Goal: Information Seeking & Learning: Learn about a topic

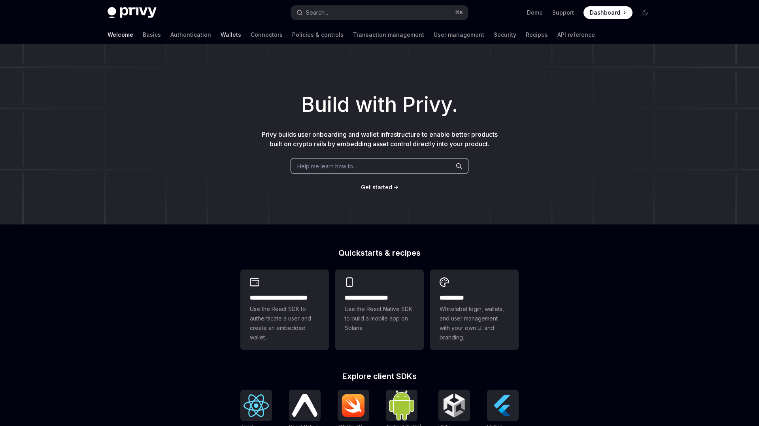
click at [221, 38] on link "Wallets" at bounding box center [231, 34] width 21 height 19
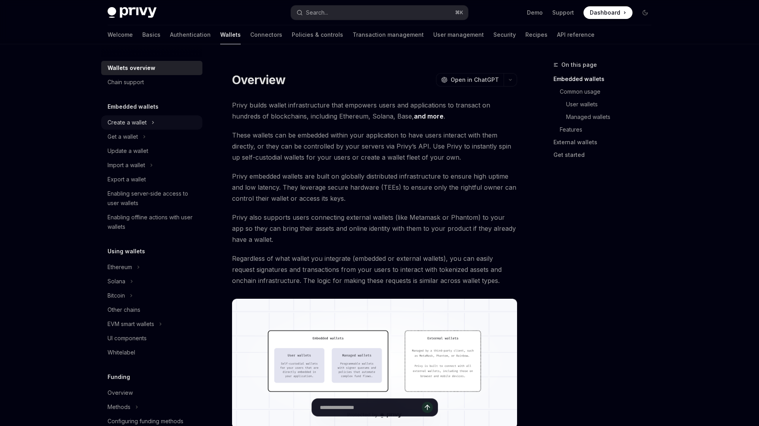
click at [142, 127] on div "Create a wallet" at bounding box center [127, 122] width 39 height 9
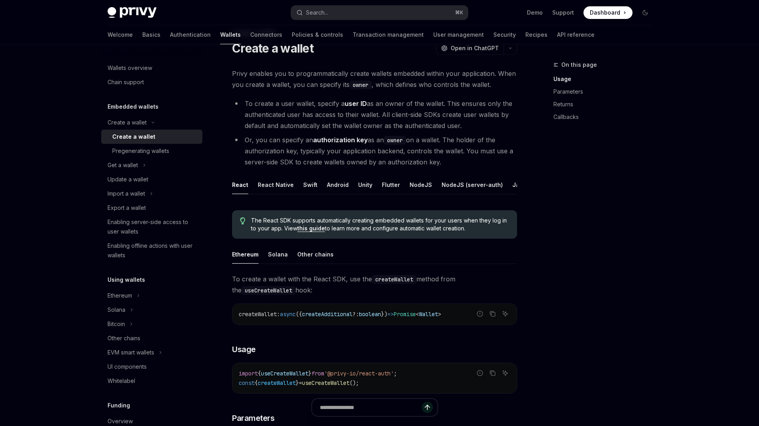
scroll to position [34, 0]
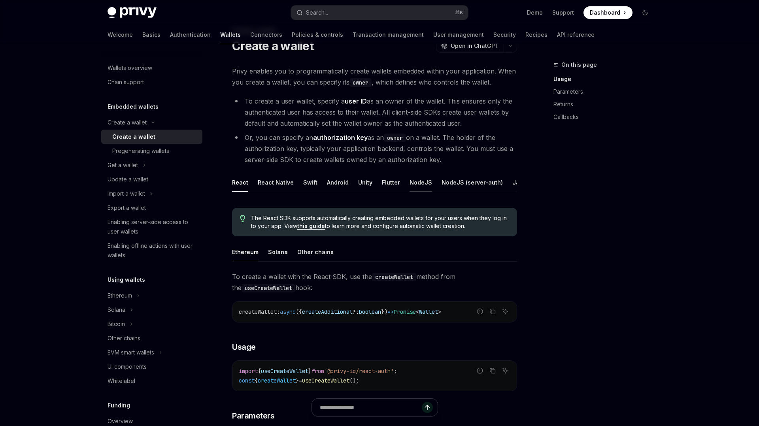
click at [411, 189] on button "NodeJS" at bounding box center [421, 182] width 23 height 19
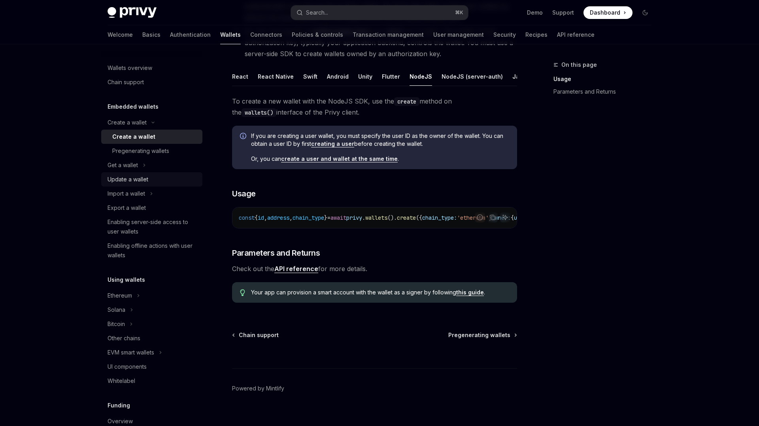
click at [149, 182] on div "Update a wallet" at bounding box center [153, 179] width 90 height 9
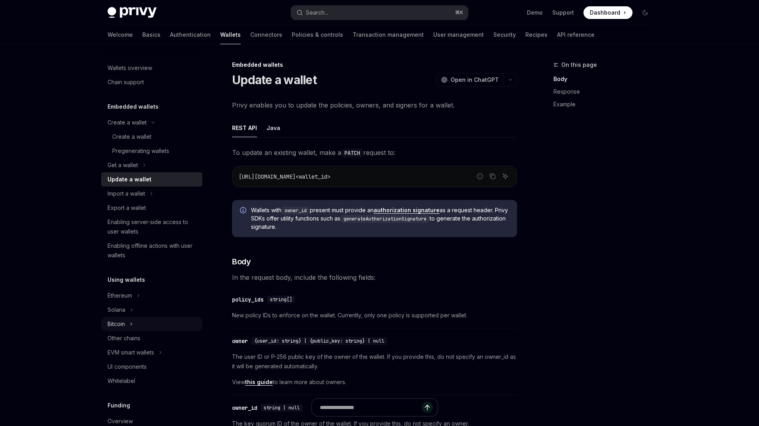
click at [130, 323] on icon "Toggle Bitcoin section" at bounding box center [131, 324] width 3 height 9
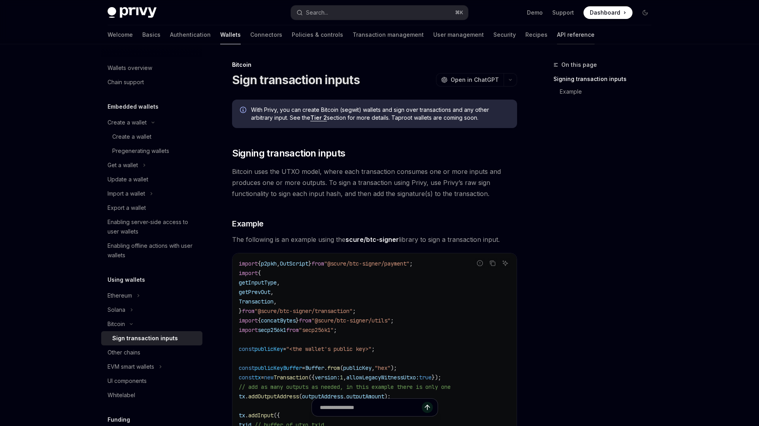
click at [557, 37] on link "API reference" at bounding box center [576, 34] width 38 height 19
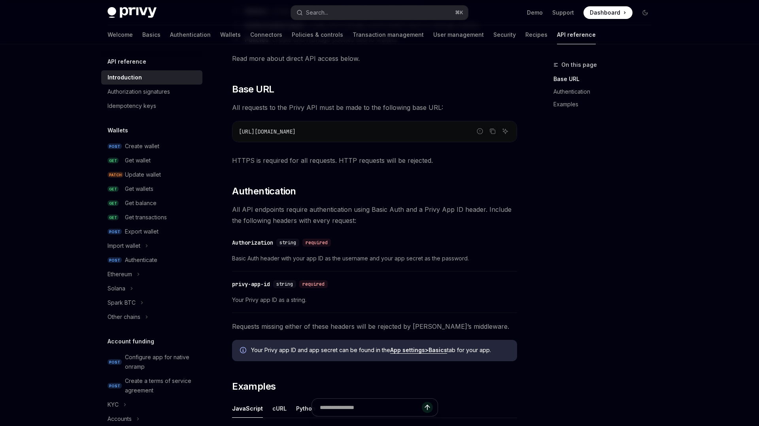
scroll to position [179, 0]
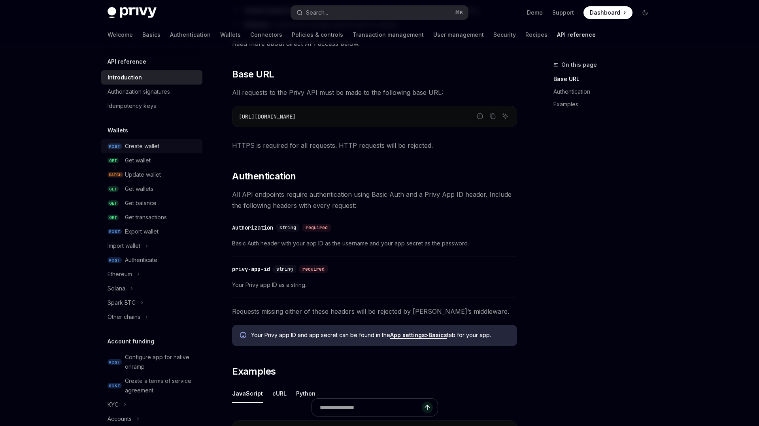
click at [166, 146] on div "Create wallet" at bounding box center [161, 146] width 73 height 9
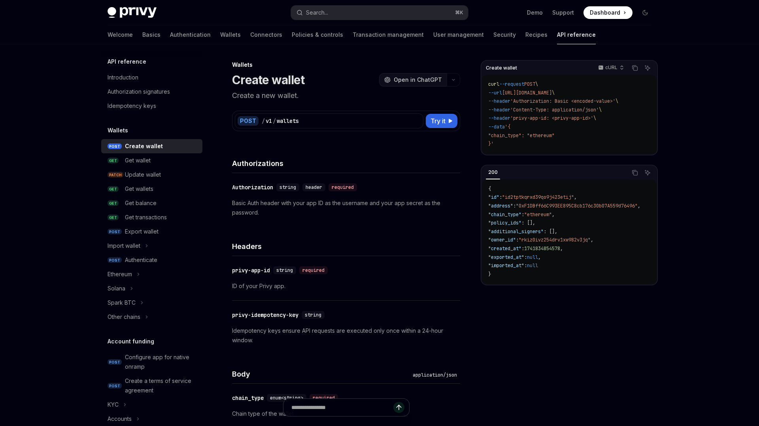
click at [426, 85] on button "OpenAI Open in ChatGPT" at bounding box center [413, 79] width 68 height 13
click at [435, 121] on span "Try it" at bounding box center [438, 120] width 15 height 9
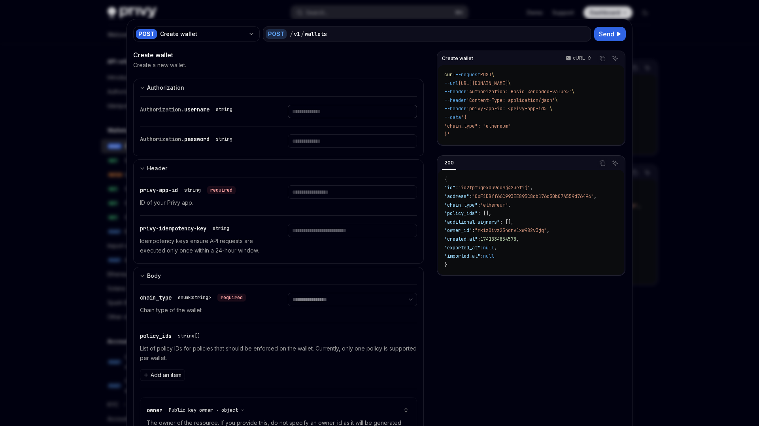
click at [311, 111] on input "Enter username" at bounding box center [352, 111] width 129 height 13
click at [315, 142] on input "Enter password" at bounding box center [352, 140] width 129 height 13
click at [312, 109] on input "Enter username" at bounding box center [352, 111] width 129 height 13
click at [311, 138] on input "Enter password" at bounding box center [352, 140] width 129 height 13
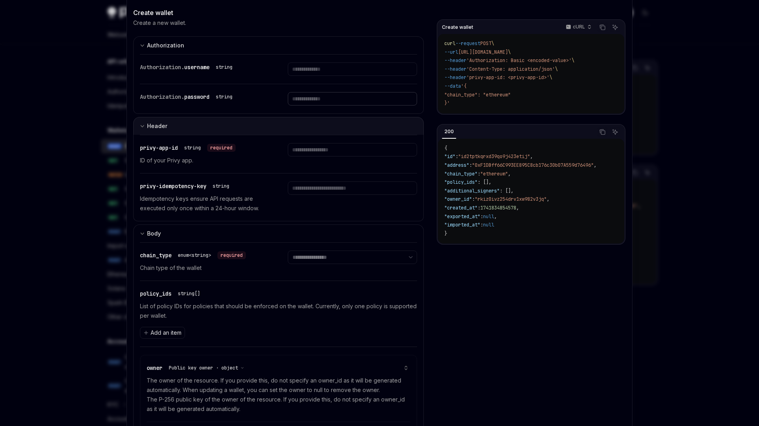
scroll to position [45, 0]
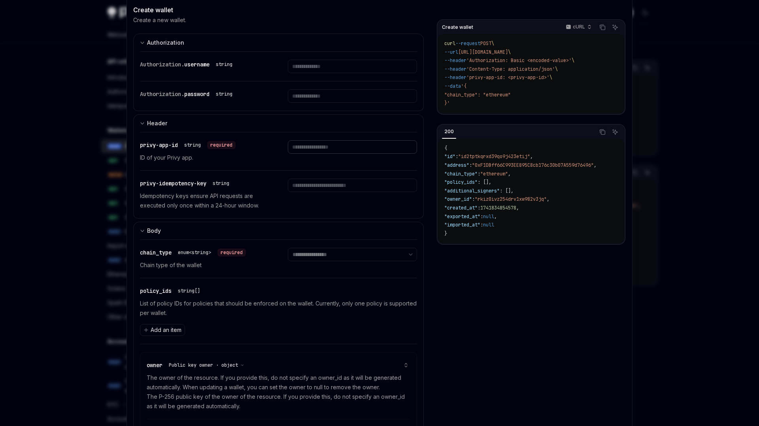
click at [312, 144] on input "Enter privy-app-id" at bounding box center [352, 146] width 129 height 13
click at [310, 183] on input "Enter privy-idempotency-key" at bounding box center [352, 185] width 129 height 13
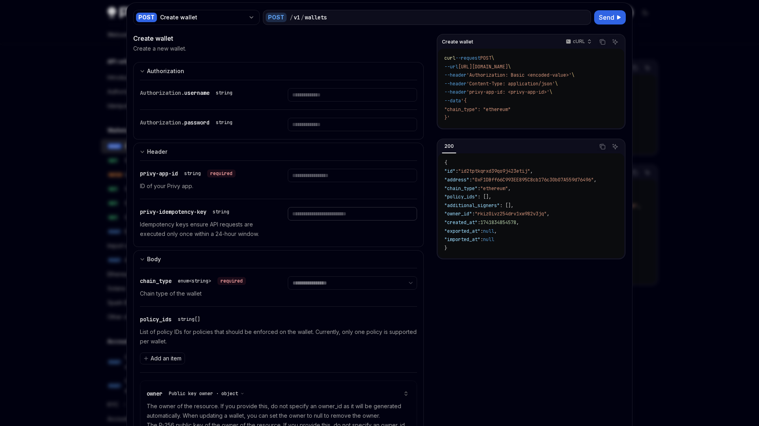
scroll to position [0, 0]
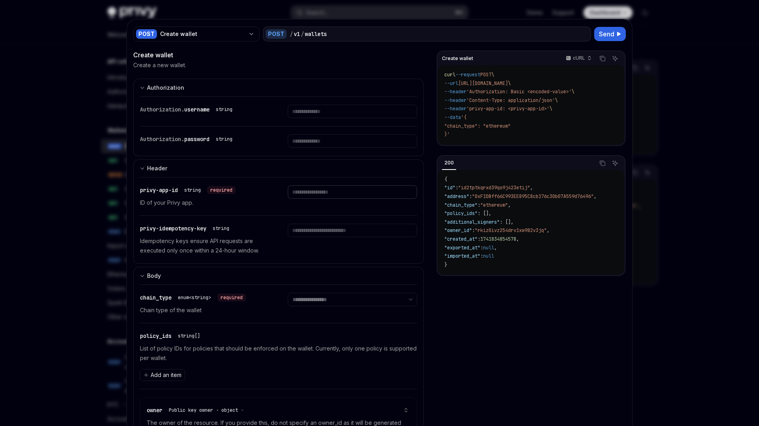
click at [321, 197] on input "Enter privy-app-id" at bounding box center [352, 191] width 129 height 13
click at [312, 231] on input "Enter privy-idempotency-key" at bounding box center [352, 230] width 129 height 13
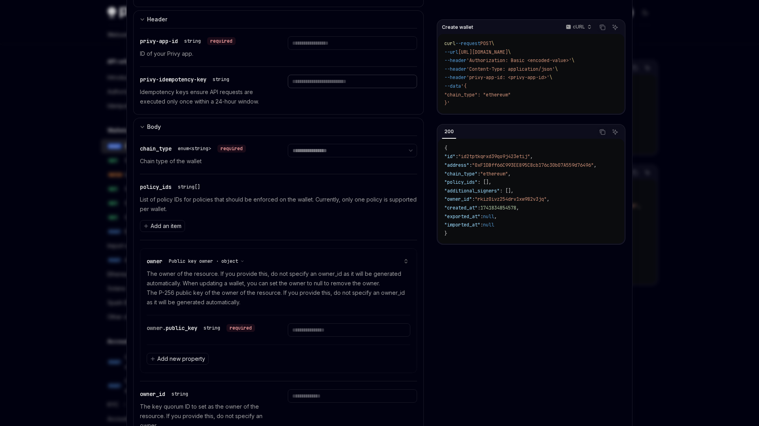
scroll to position [154, 0]
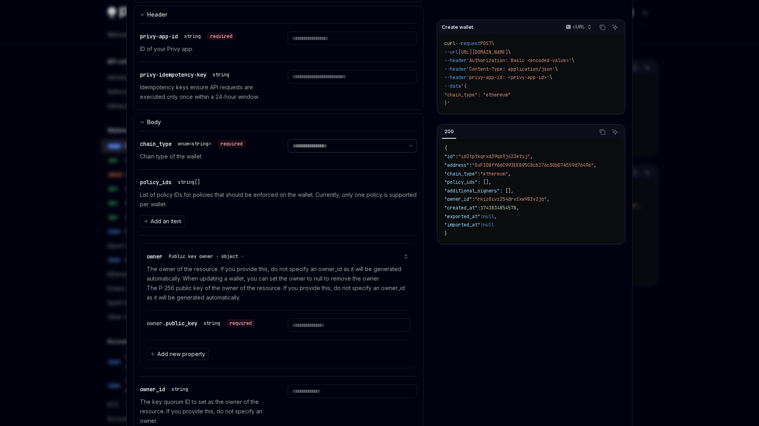
click at [331, 147] on select "**********" at bounding box center [352, 145] width 129 height 13
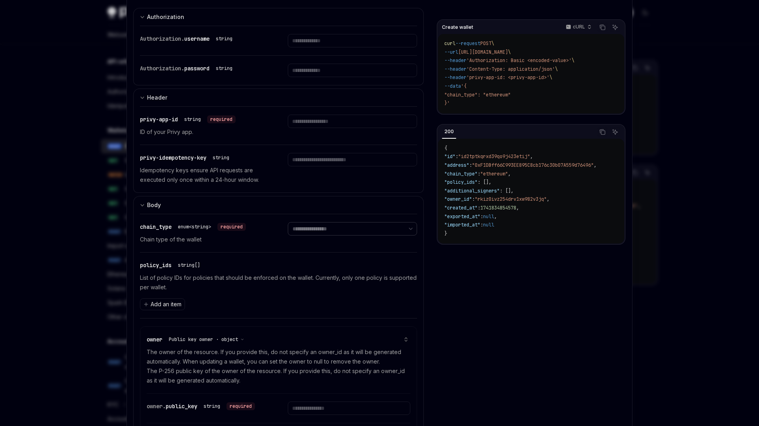
scroll to position [0, 0]
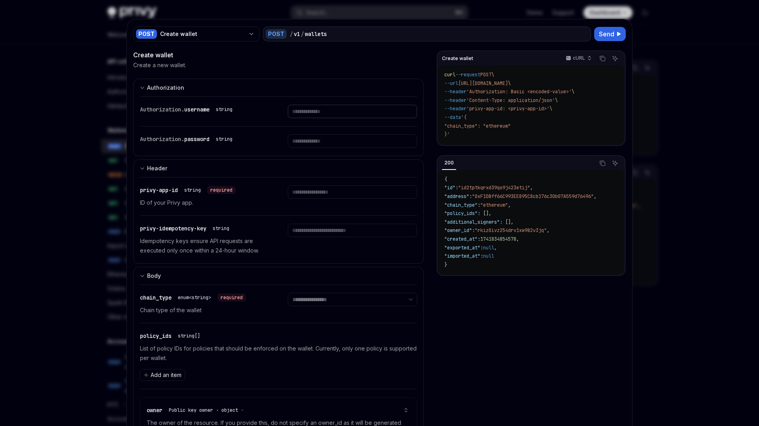
click at [308, 115] on input "Enter username" at bounding box center [352, 111] width 129 height 13
click at [664, 44] on div at bounding box center [379, 213] width 759 height 426
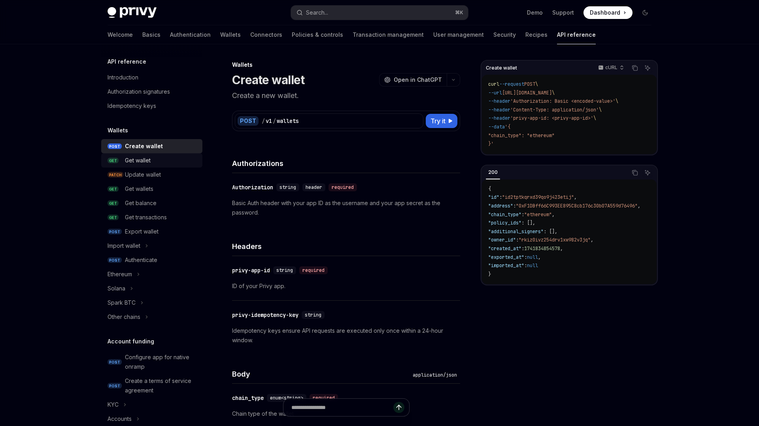
click at [150, 161] on div "Get wallet" at bounding box center [138, 160] width 26 height 9
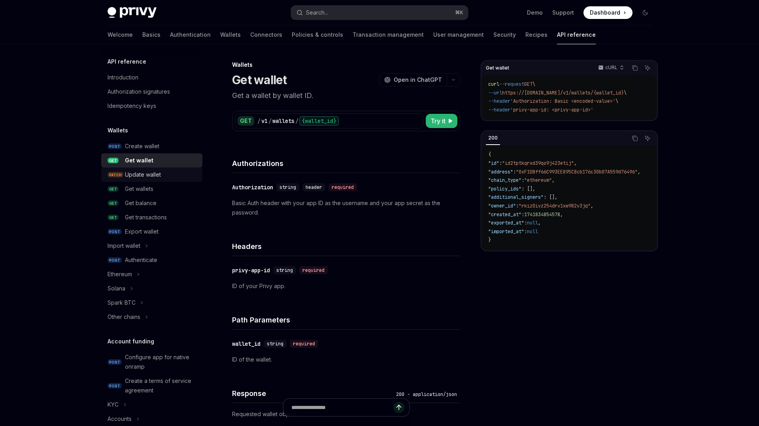
click at [149, 174] on div "Update wallet" at bounding box center [143, 174] width 36 height 9
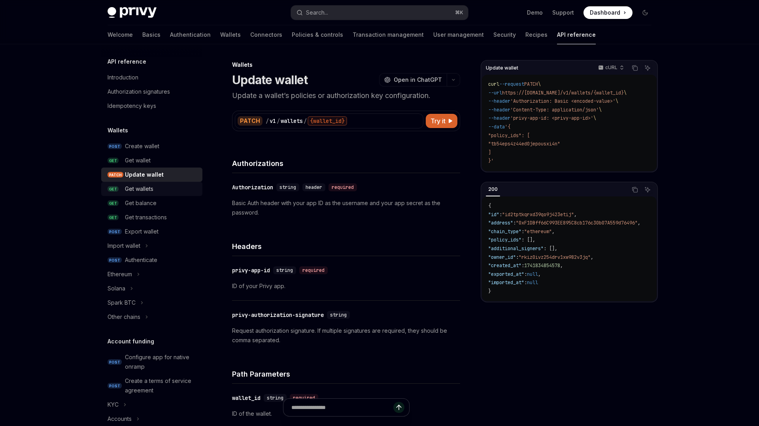
click at [149, 187] on div "Get wallets" at bounding box center [139, 188] width 28 height 9
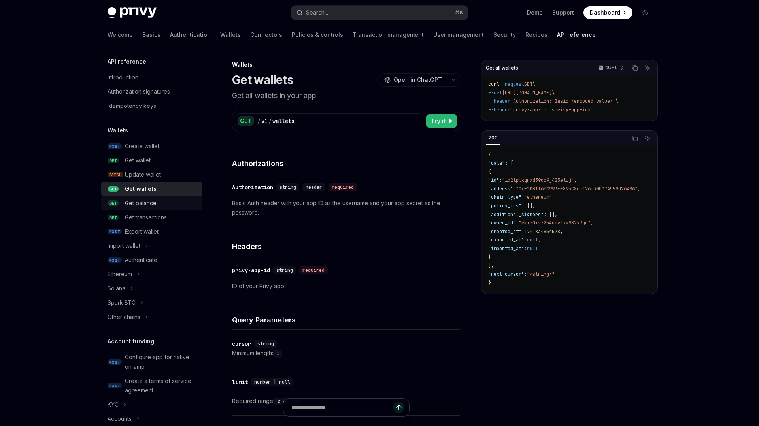
click at [151, 206] on div "Get balance" at bounding box center [141, 203] width 32 height 9
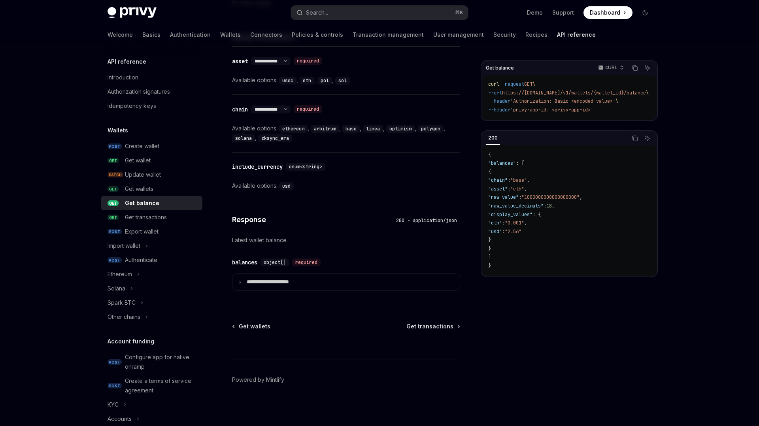
scroll to position [358, 0]
click at [288, 289] on div "**********" at bounding box center [346, 273] width 228 height 52
click at [291, 282] on p "**********" at bounding box center [274, 281] width 55 height 7
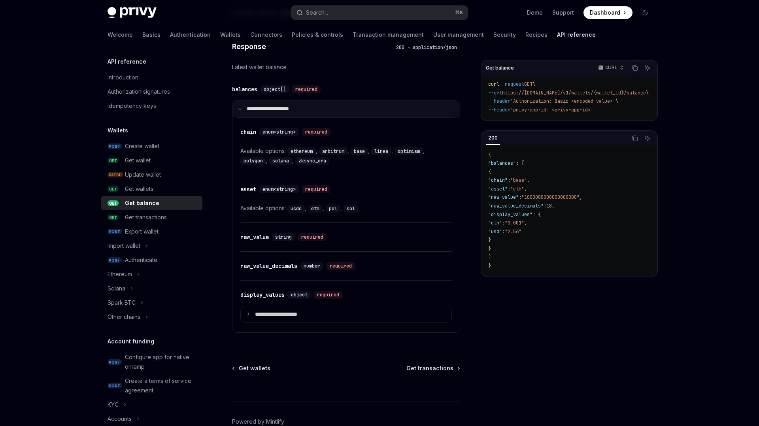
scroll to position [562, 0]
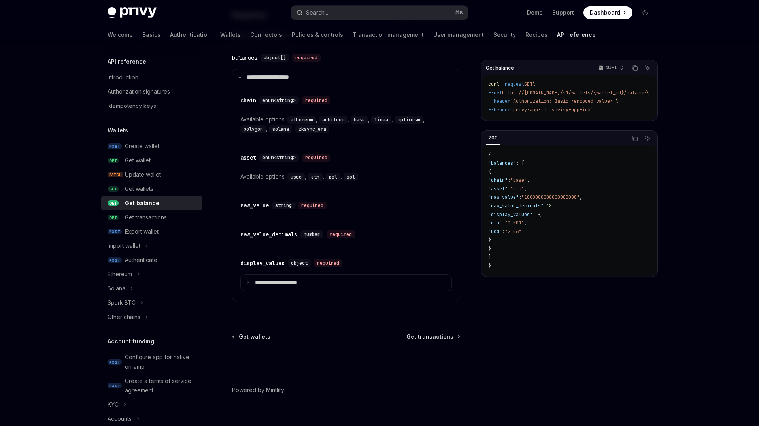
click at [270, 291] on div "**********" at bounding box center [346, 275] width 212 height 52
click at [280, 283] on p "**********" at bounding box center [282, 283] width 55 height 7
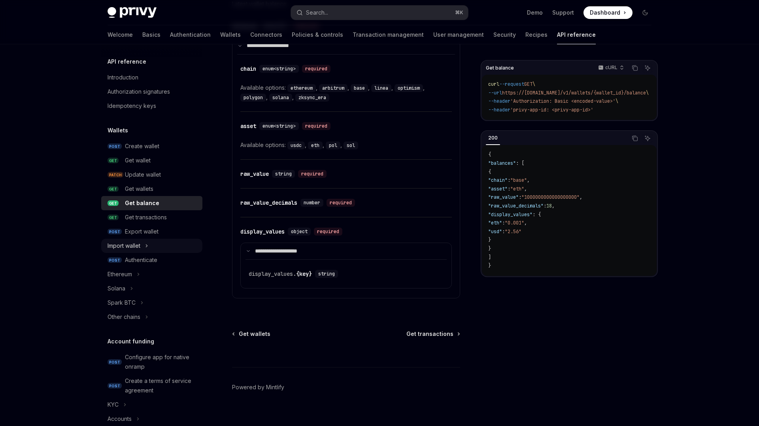
scroll to position [596, 0]
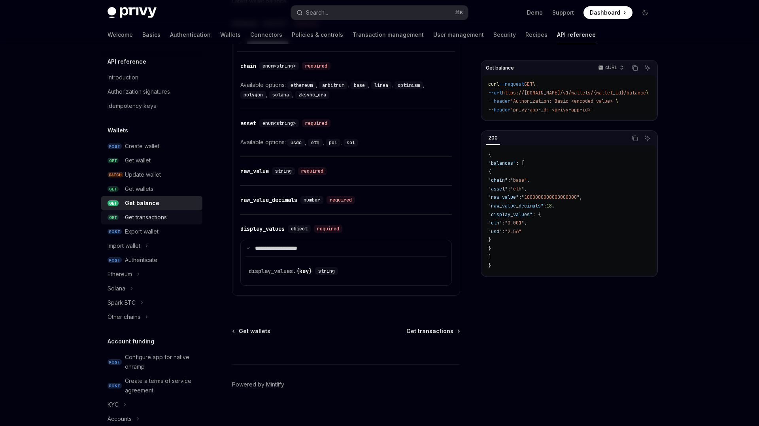
click at [138, 213] on div "Get transactions" at bounding box center [146, 217] width 42 height 9
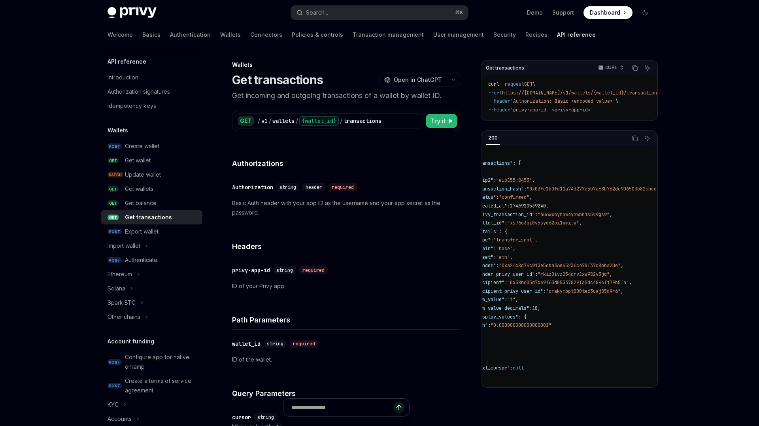
scroll to position [0, 15]
drag, startPoint x: 518, startPoint y: 185, endPoint x: 534, endPoint y: 185, distance: 15.8
click at [531, 184] on span ""eip155:8453"" at bounding box center [513, 180] width 36 height 6
copy span "eip155"
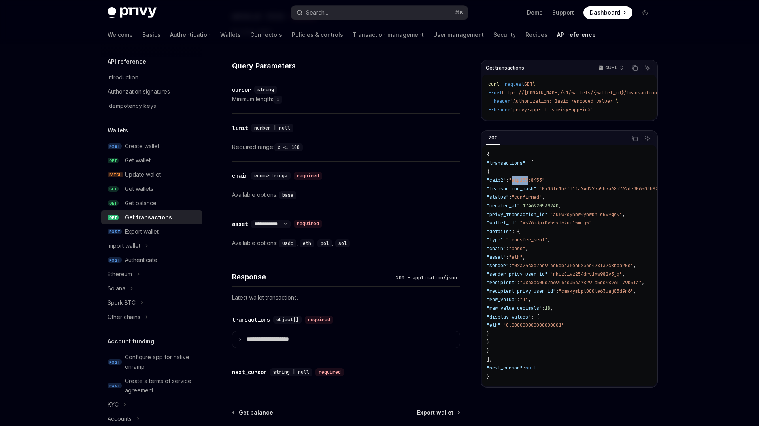
scroll to position [408, 0]
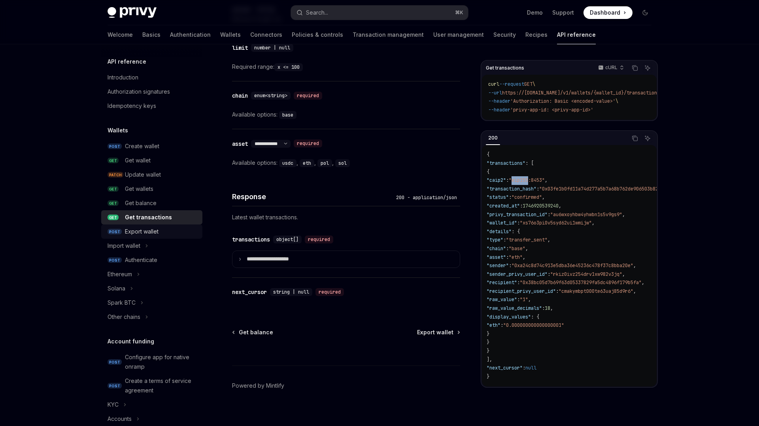
click at [143, 233] on div "Export wallet" at bounding box center [142, 231] width 34 height 9
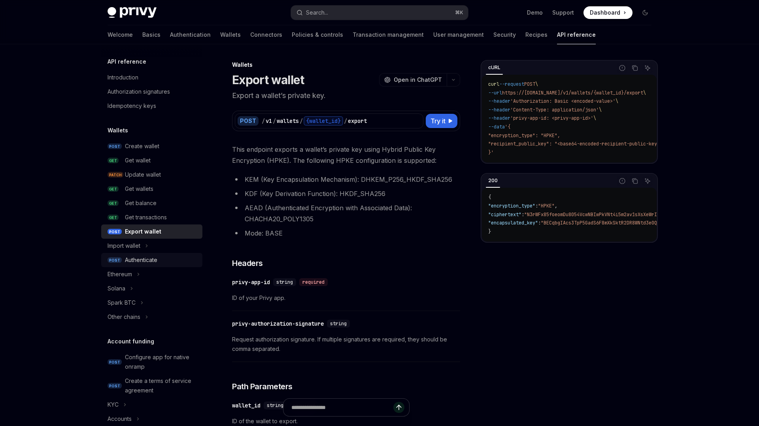
click at [147, 261] on div "Authenticate" at bounding box center [141, 259] width 32 height 9
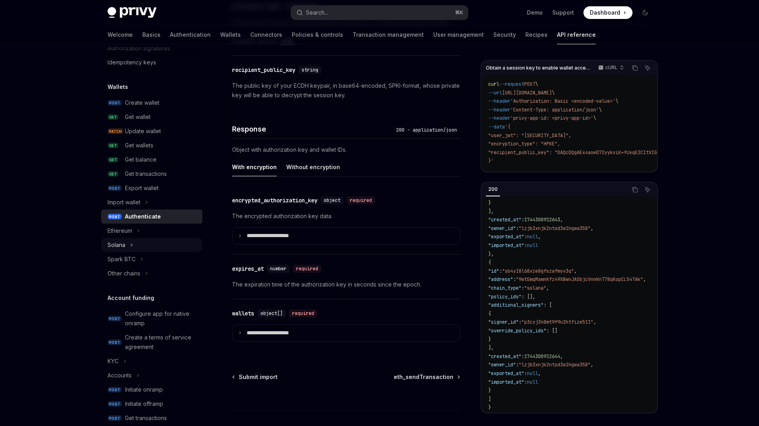
scroll to position [53, 0]
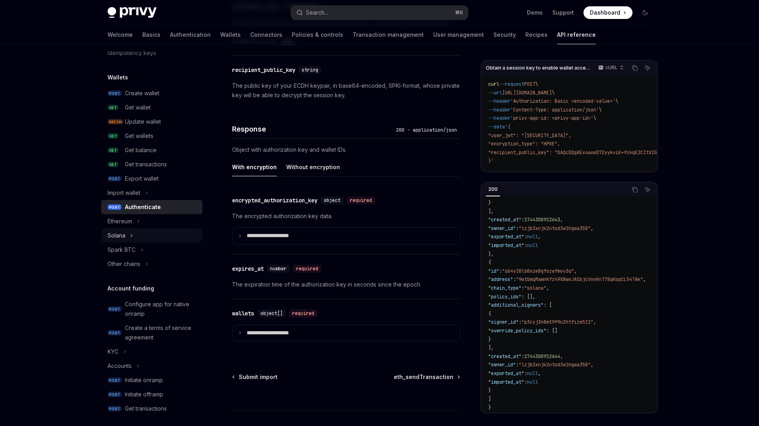
click at [135, 237] on button "Solana" at bounding box center [151, 236] width 101 height 14
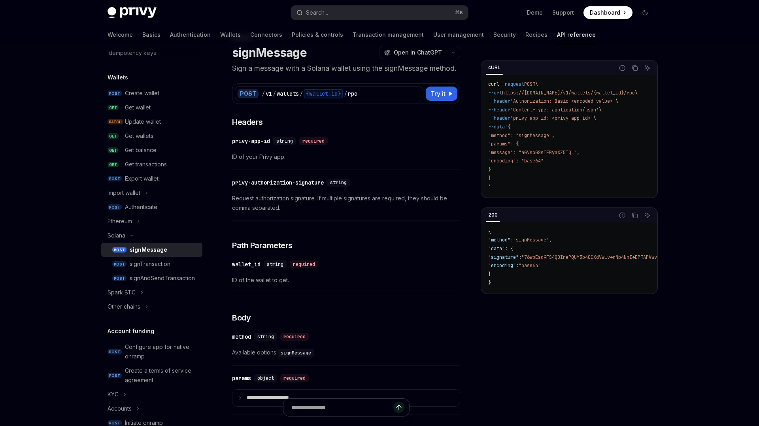
scroll to position [31, 0]
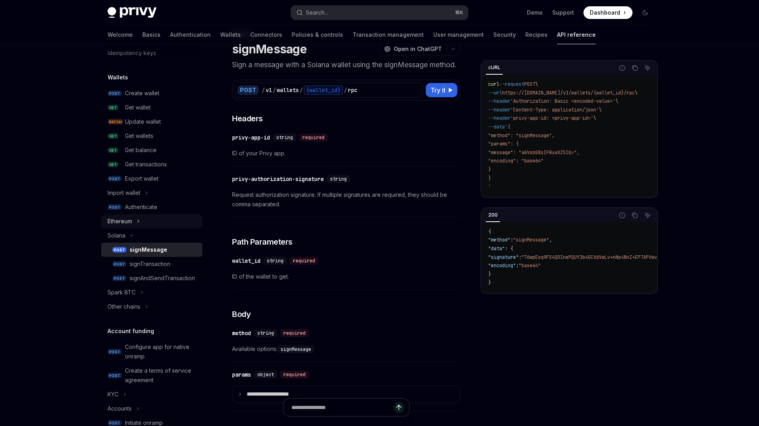
click at [159, 225] on button "Ethereum" at bounding box center [151, 221] width 101 height 14
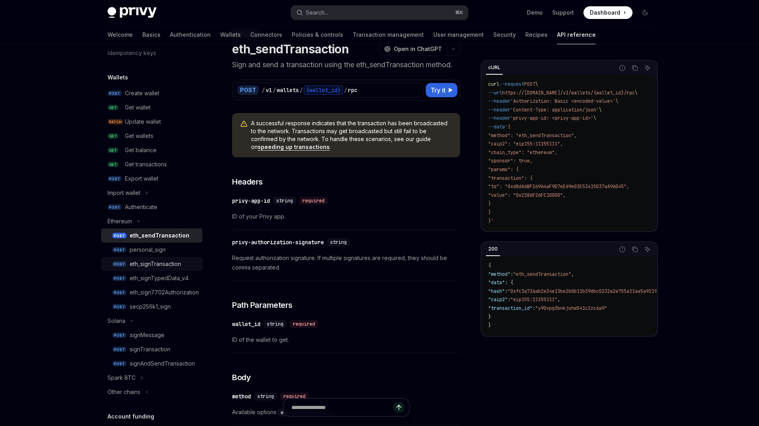
click at [172, 266] on div "eth_signTransaction" at bounding box center [155, 263] width 51 height 9
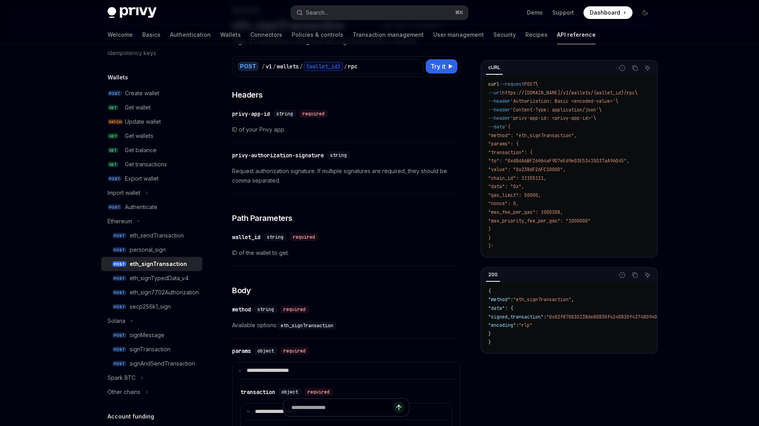
scroll to position [56, 0]
click at [162, 280] on div "eth_signTypedData_v4" at bounding box center [159, 278] width 59 height 9
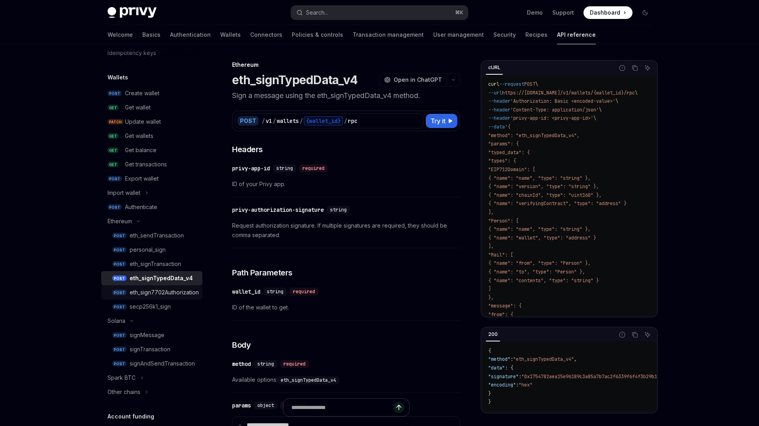
click at [160, 288] on div "eth_sign7702Authorization" at bounding box center [164, 292] width 69 height 9
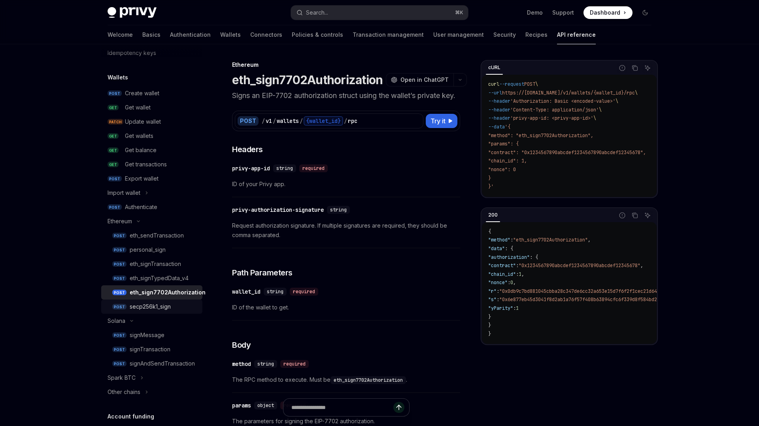
click at [159, 303] on div "secp256k1_sign" at bounding box center [150, 306] width 41 height 9
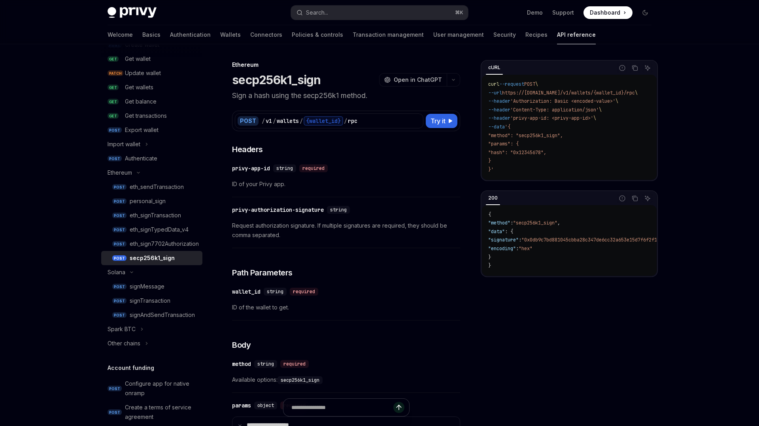
scroll to position [103, 0]
click at [162, 288] on div "signMessage" at bounding box center [147, 284] width 35 height 9
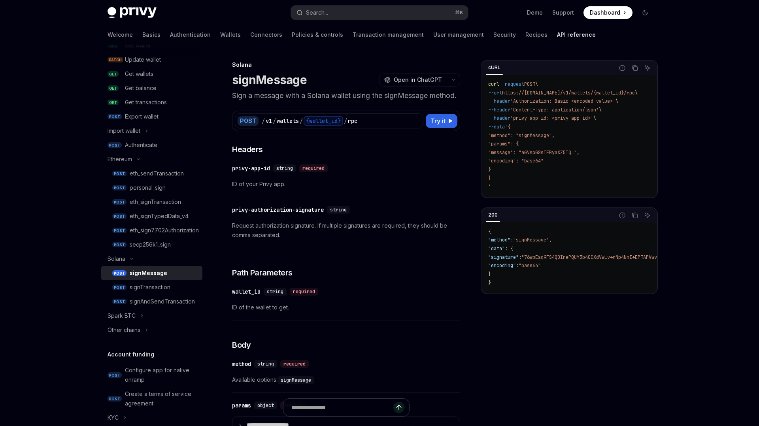
scroll to position [117, 0]
click at [164, 280] on link "POST signTransaction" at bounding box center [151, 286] width 101 height 14
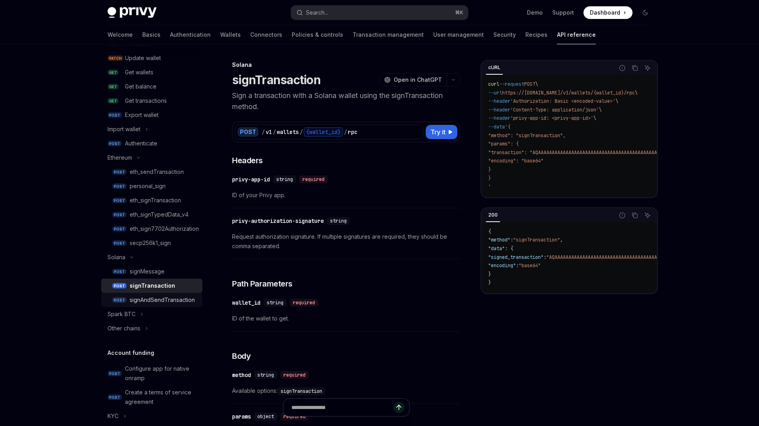
click at [161, 299] on div "signAndSendTransaction" at bounding box center [162, 299] width 65 height 9
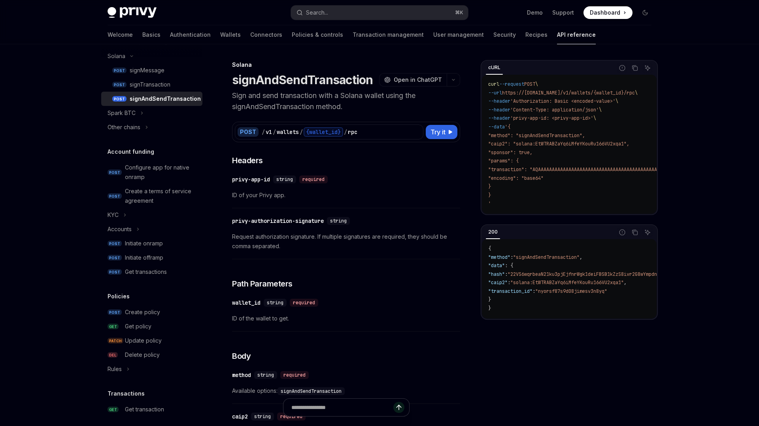
scroll to position [339, 0]
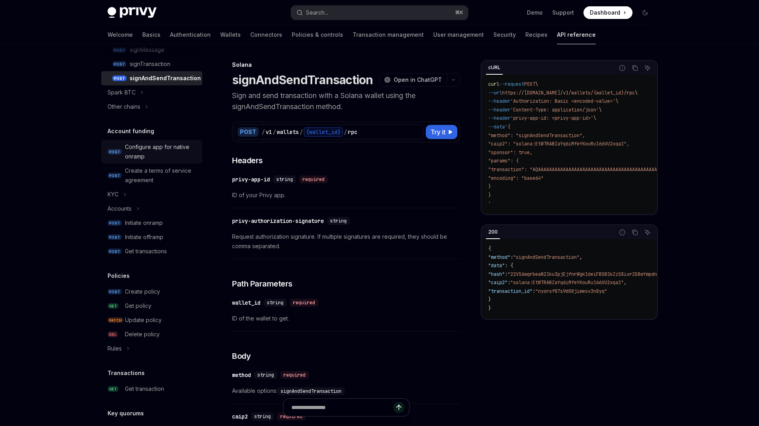
click at [168, 153] on div "Configure app for native onramp" at bounding box center [161, 151] width 73 height 19
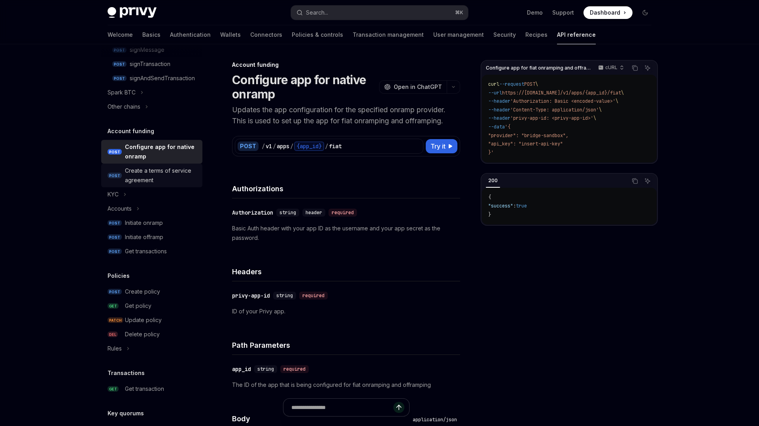
click at [166, 171] on div "Create a terms of service agreement" at bounding box center [161, 175] width 73 height 19
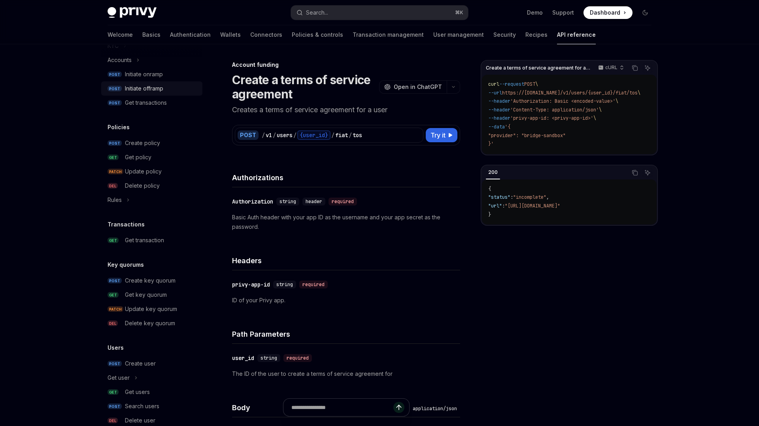
scroll to position [533, 0]
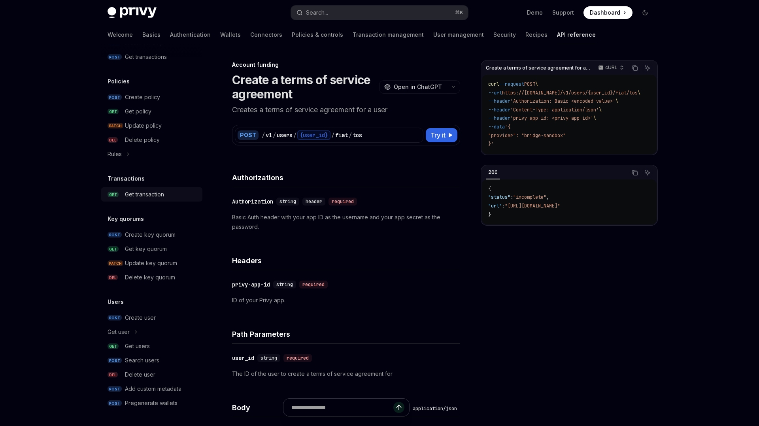
click at [159, 193] on div "Get transaction" at bounding box center [144, 194] width 39 height 9
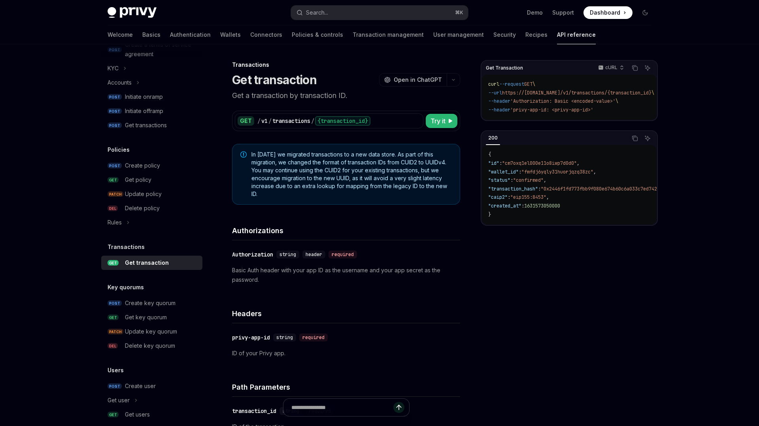
scroll to position [458, 0]
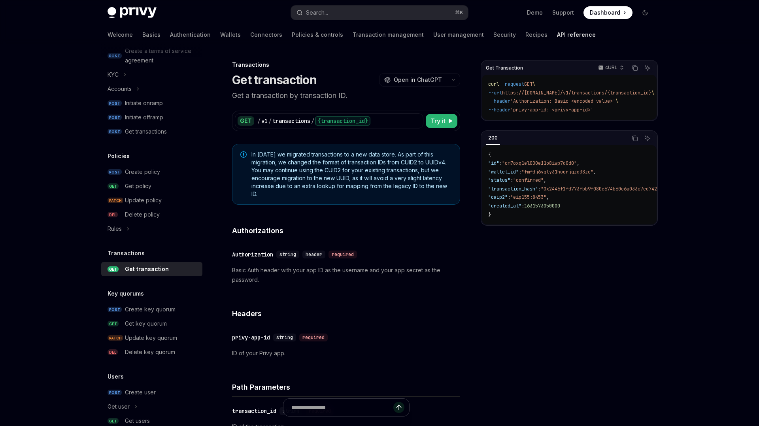
click at [159, 193] on link "GET Get policy" at bounding box center [151, 186] width 101 height 14
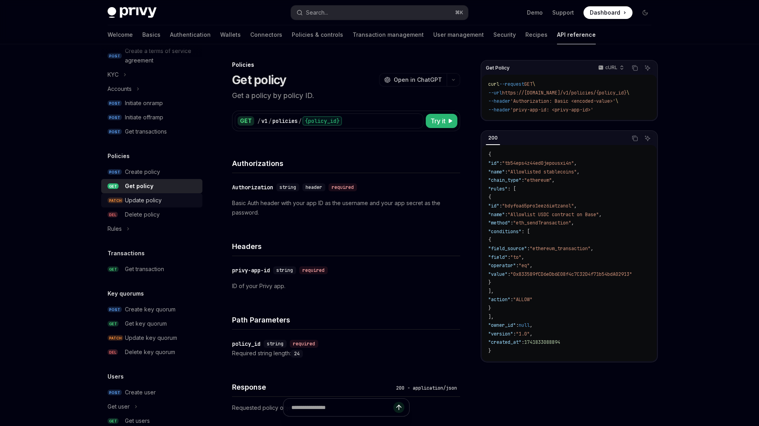
click at [157, 202] on div "Update policy" at bounding box center [143, 200] width 37 height 9
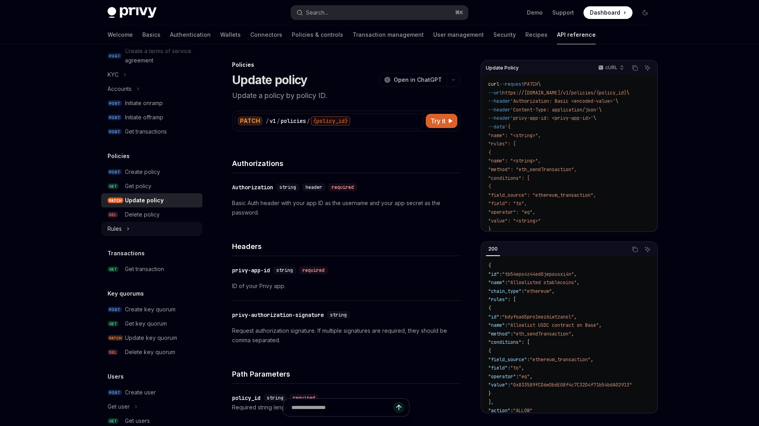
click at [123, 233] on button "Rules" at bounding box center [151, 229] width 101 height 14
type textarea "*"
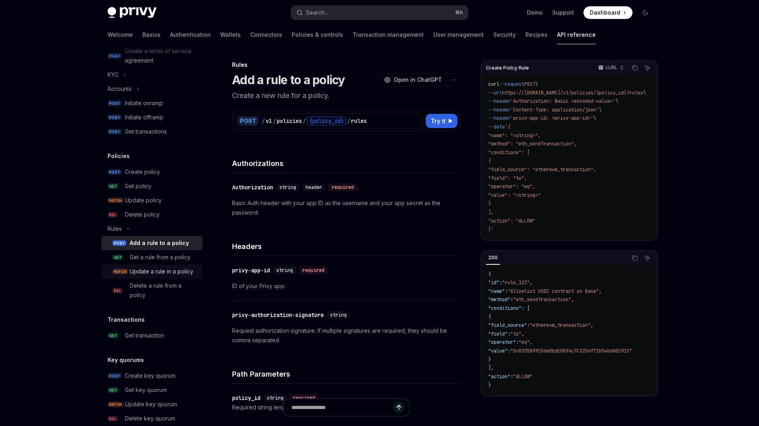
scroll to position [600, 0]
